Goal: Check status: Check status

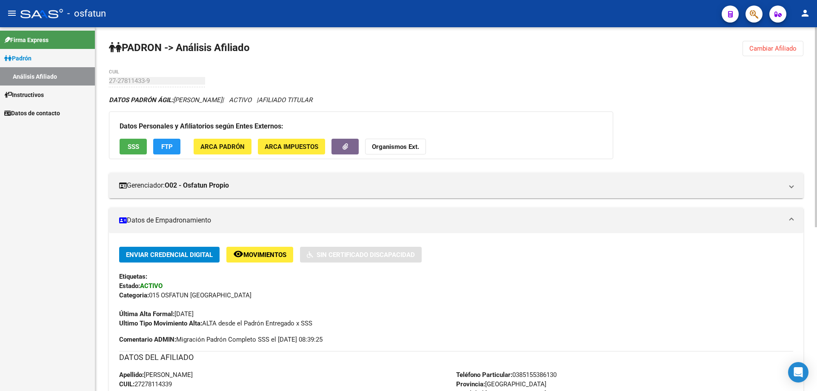
click at [790, 51] on span "Cambiar Afiliado" at bounding box center [773, 49] width 47 height 8
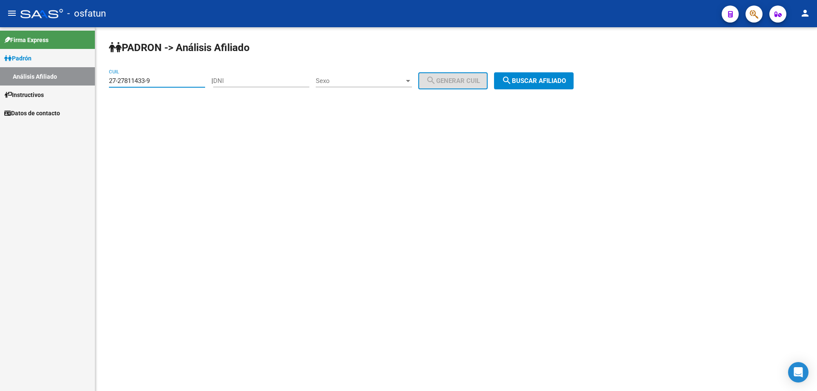
click at [182, 81] on input "27-27811433-9" at bounding box center [157, 81] width 96 height 8
click at [182, 81] on input "27-31169629-2" at bounding box center [157, 81] width 96 height 8
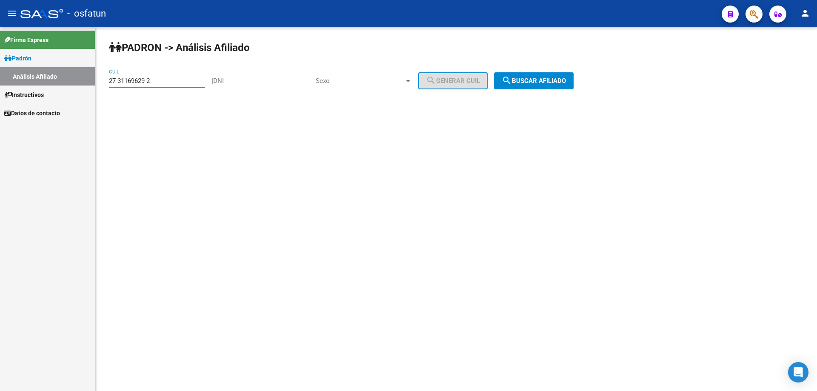
click at [182, 81] on input "27-31169629-2" at bounding box center [157, 81] width 96 height 8
type input "27-31169629-2"
click at [562, 70] on div "PADRON -> Análisis Afiliado 27-31169629-2 CUIL | DNI Sexo Sexo search Generar C…" at bounding box center [456, 71] width 722 height 89
click at [562, 79] on span "search Buscar afiliado" at bounding box center [534, 81] width 64 height 8
